Goal: Task Accomplishment & Management: Use online tool/utility

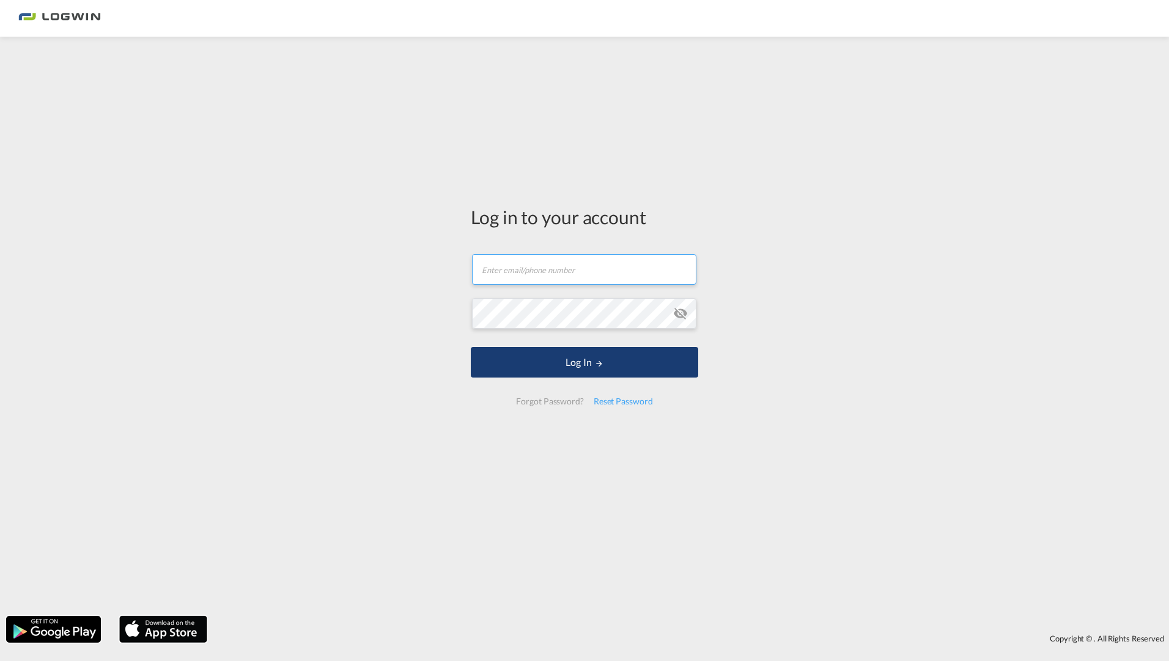
type input "[EMAIL_ADDRESS][PERSON_NAME][DOMAIN_NAME]"
click at [608, 361] on button "Log In" at bounding box center [584, 362] width 227 height 31
